Goal: Book appointment/travel/reservation

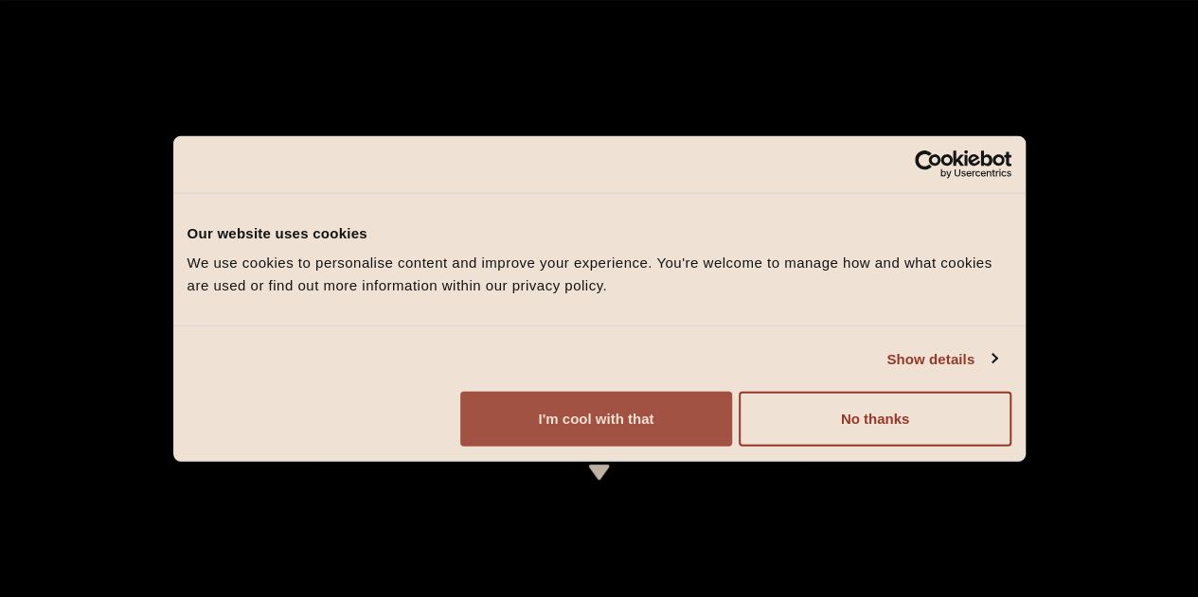
click at [732, 447] on button "I'm cool with that" at bounding box center [596, 419] width 272 height 55
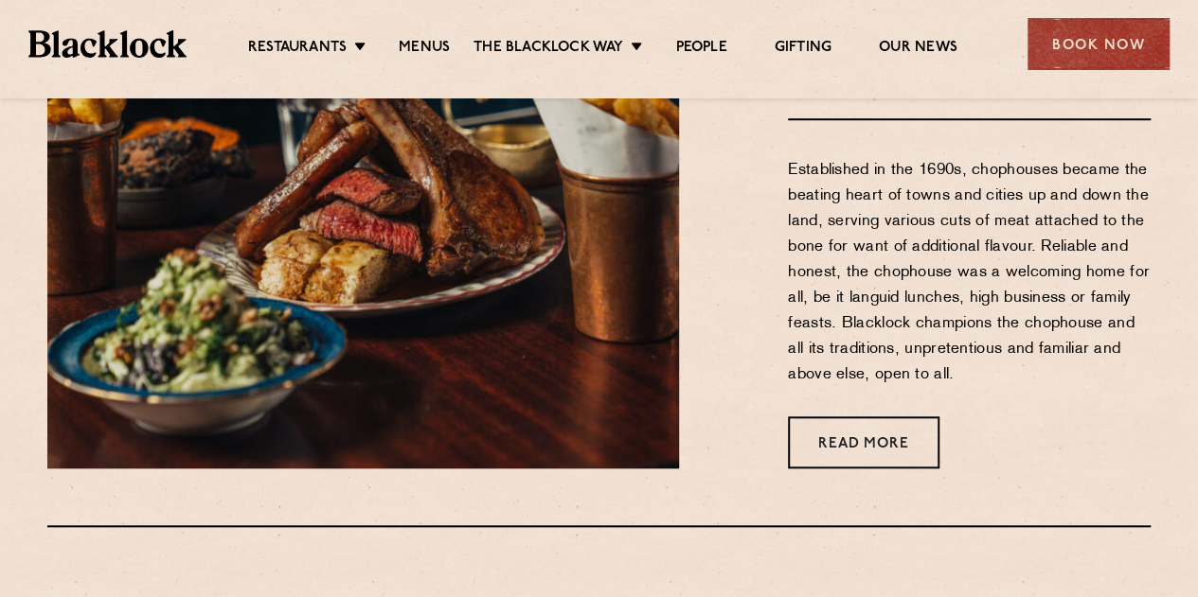
scroll to position [710, 0]
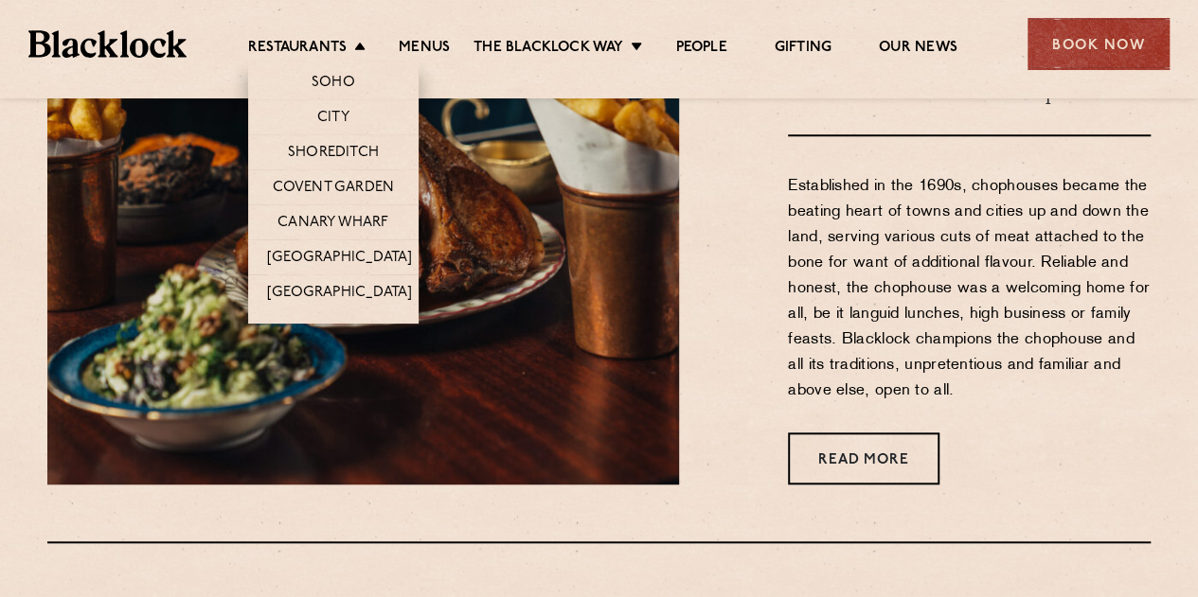
click at [355, 141] on li "Shoreditch" at bounding box center [333, 151] width 170 height 35
click at [356, 150] on link "Shoreditch" at bounding box center [333, 154] width 91 height 21
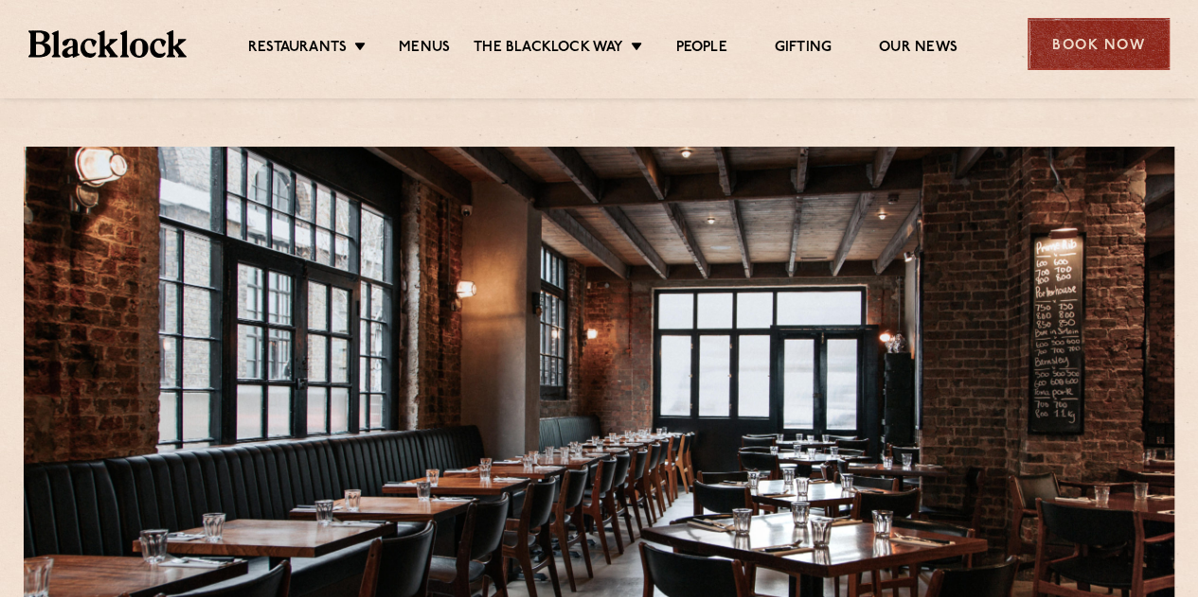
click at [1045, 50] on div "Book Now" at bounding box center [1098, 44] width 142 height 52
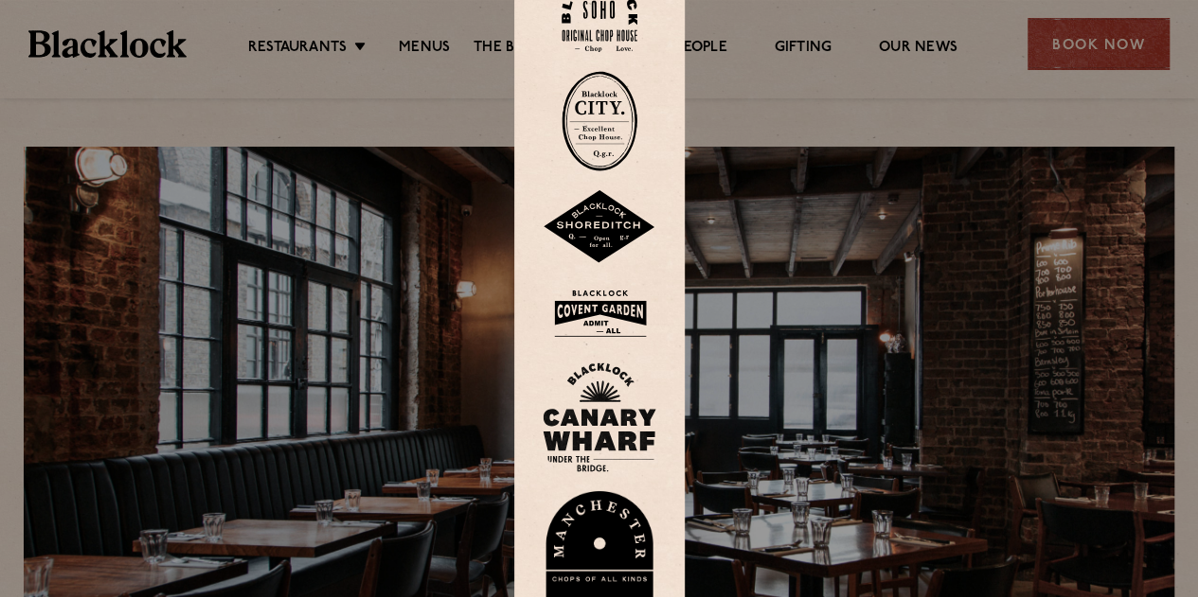
click at [623, 227] on img at bounding box center [599, 227] width 114 height 74
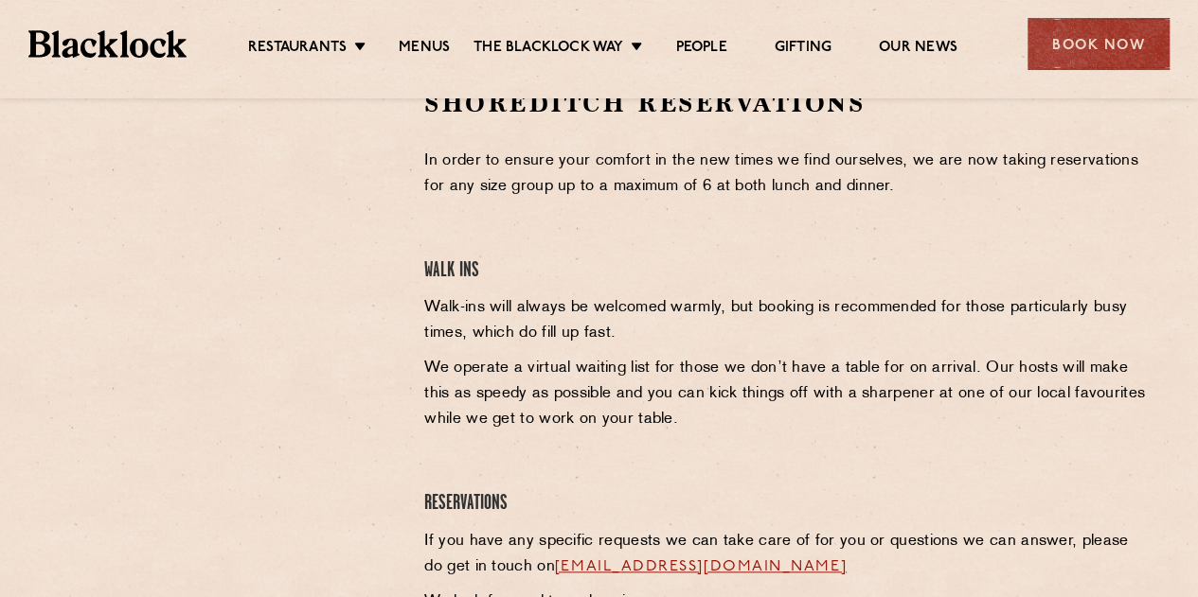
scroll to position [473, 0]
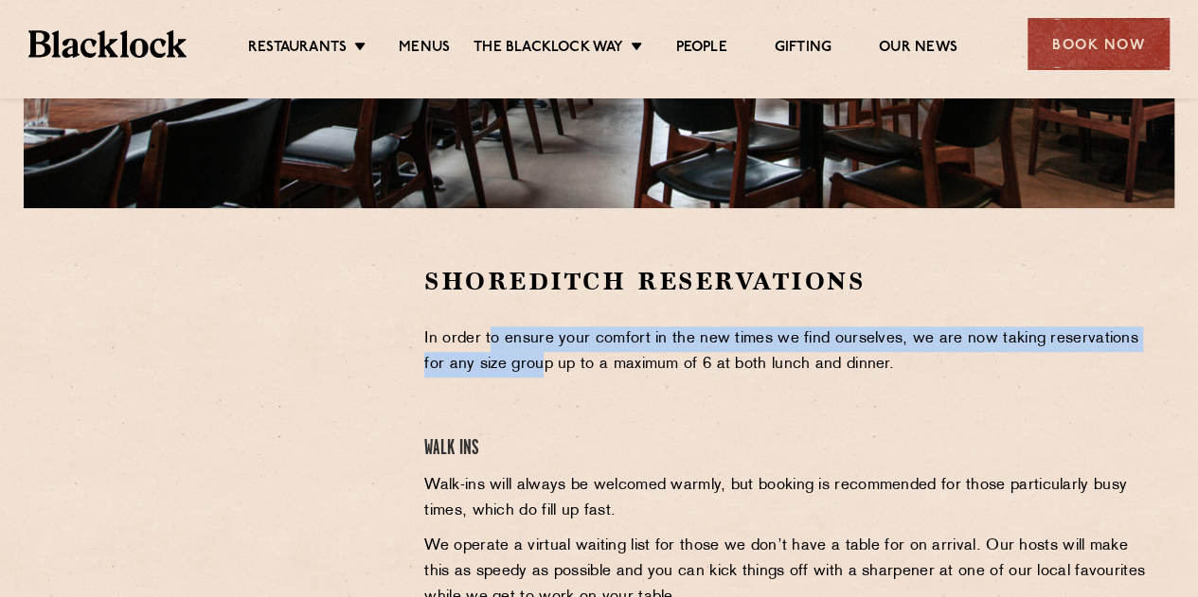
drag, startPoint x: 491, startPoint y: 344, endPoint x: 546, endPoint y: 402, distance: 80.4
click at [546, 402] on div "Shoreditch Reservations In order to ensure your comfort in the new times we fin…" at bounding box center [787, 534] width 755 height 538
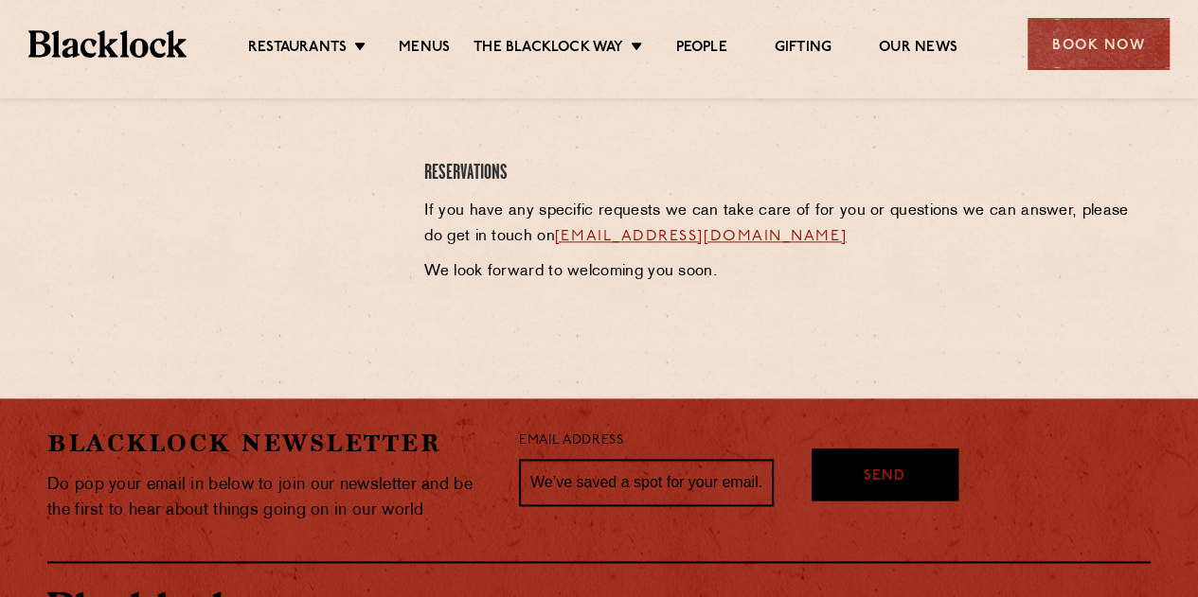
scroll to position [1183, 0]
